Goal: Share content

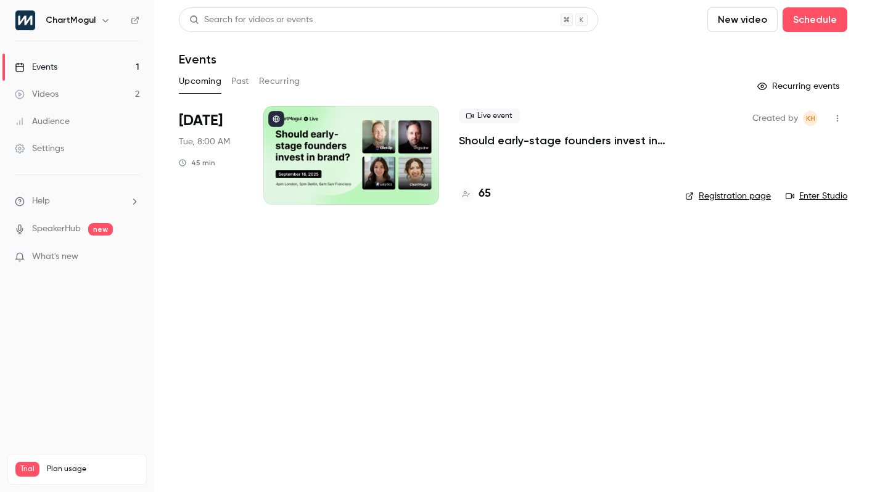
click at [487, 144] on p "Should early-stage founders invest in brand?" at bounding box center [562, 140] width 207 height 15
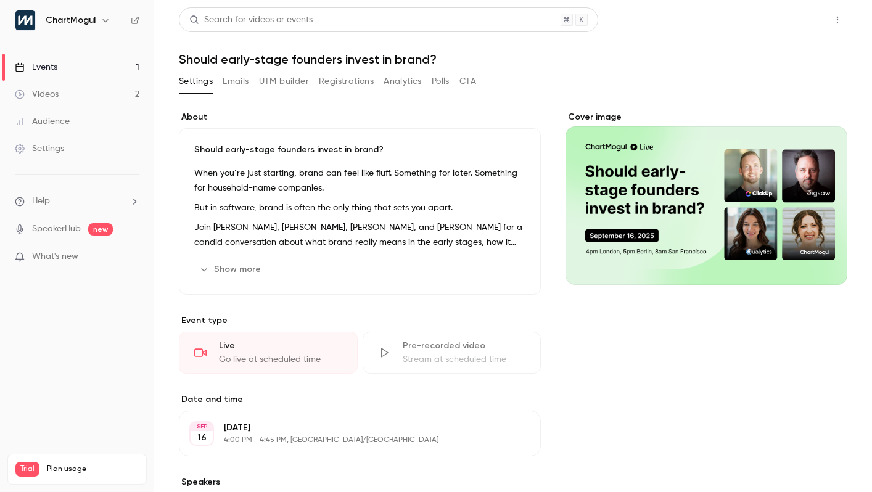
click at [803, 16] on button "Share" at bounding box center [793, 19] width 49 height 25
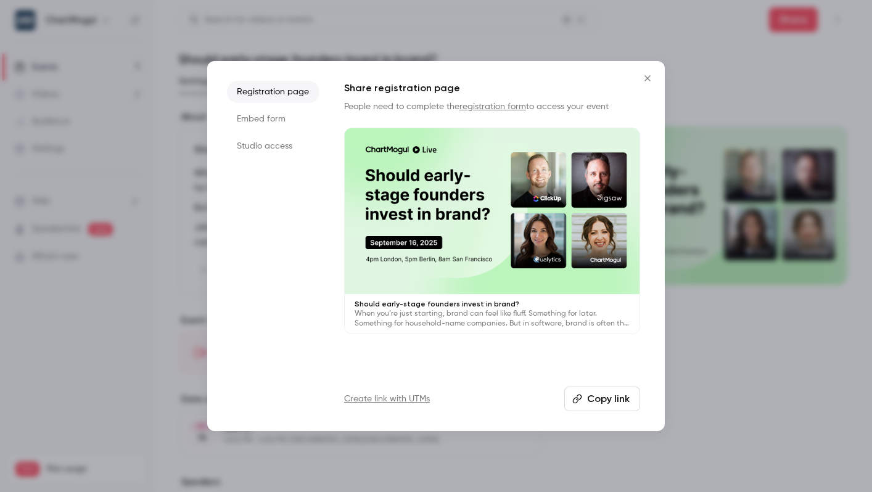
click at [282, 147] on li "Studio access" at bounding box center [273, 146] width 92 height 22
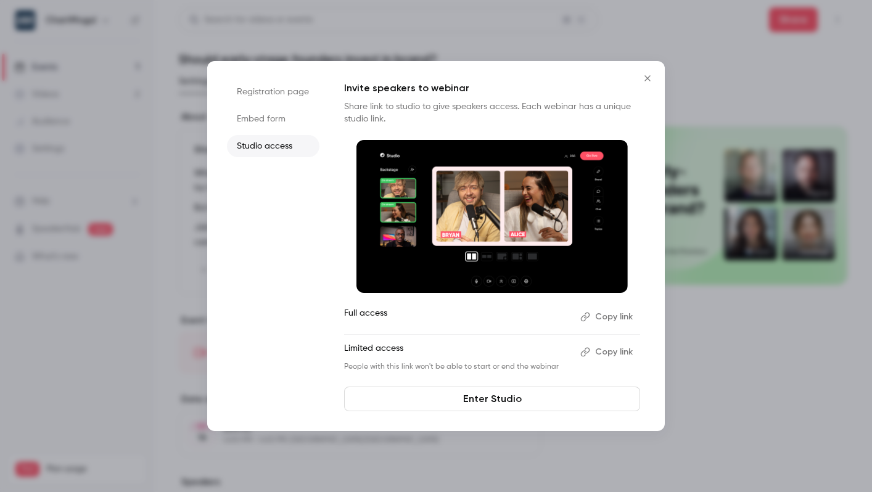
click at [612, 350] on button "Copy link" at bounding box center [607, 352] width 65 height 20
click at [650, 70] on button "Close" at bounding box center [647, 78] width 25 height 25
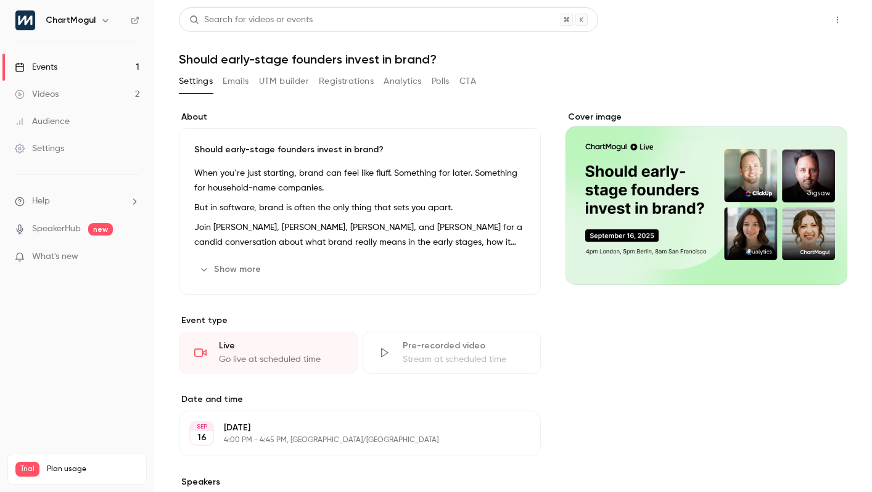
click at [787, 10] on button "Share" at bounding box center [793, 19] width 49 height 25
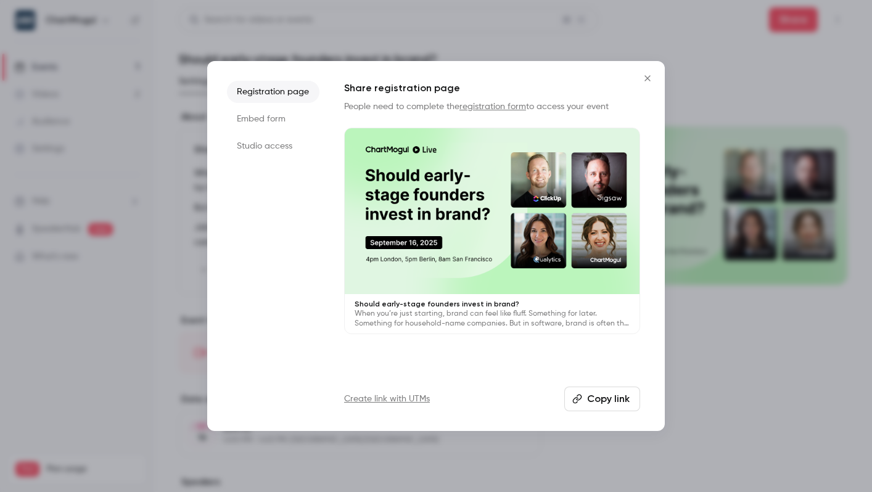
click at [604, 396] on button "Copy link" at bounding box center [602, 399] width 76 height 25
